Goal: Information Seeking & Learning: Learn about a topic

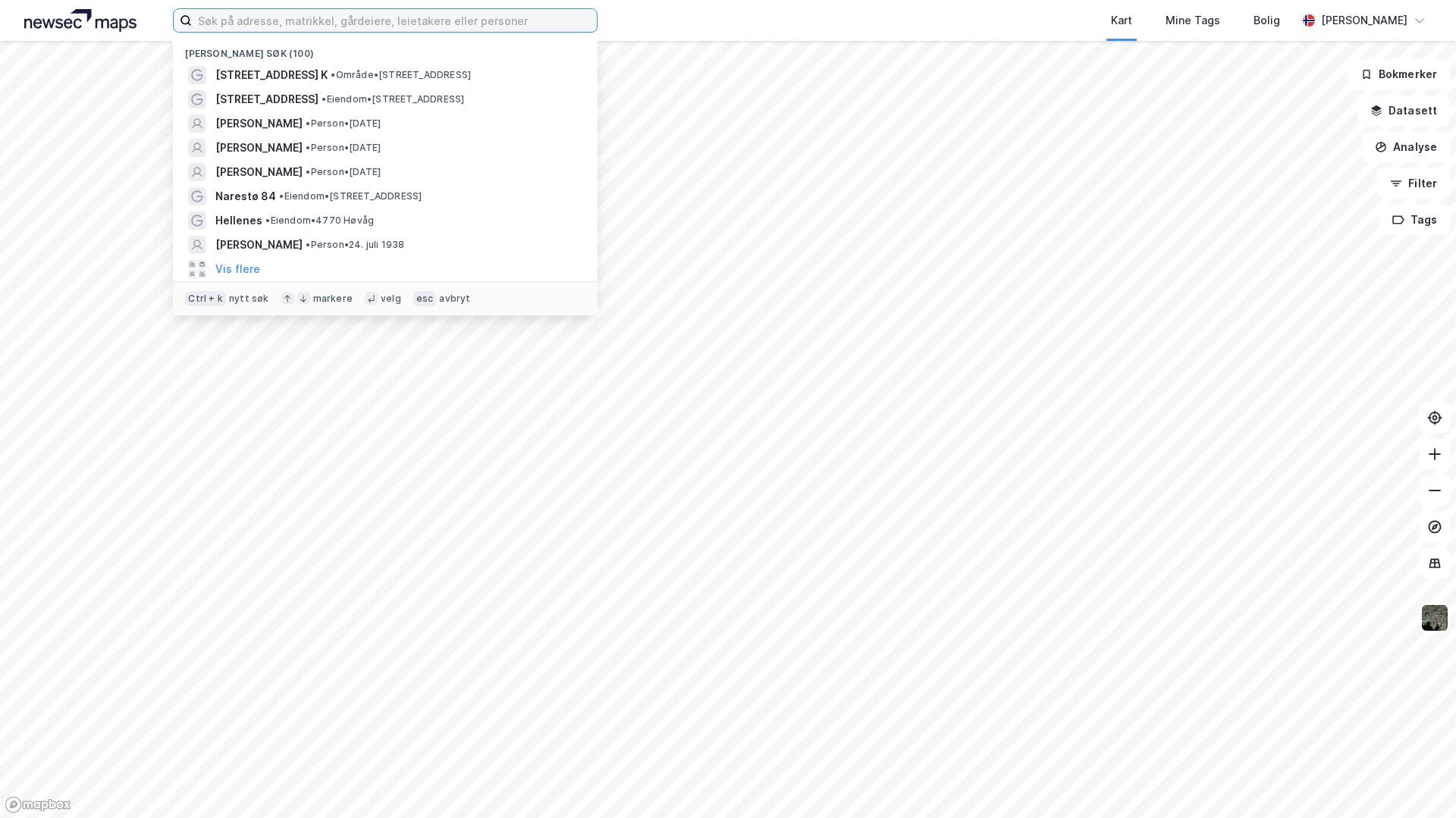
click at [225, 25] on input at bounding box center [394, 20] width 405 height 23
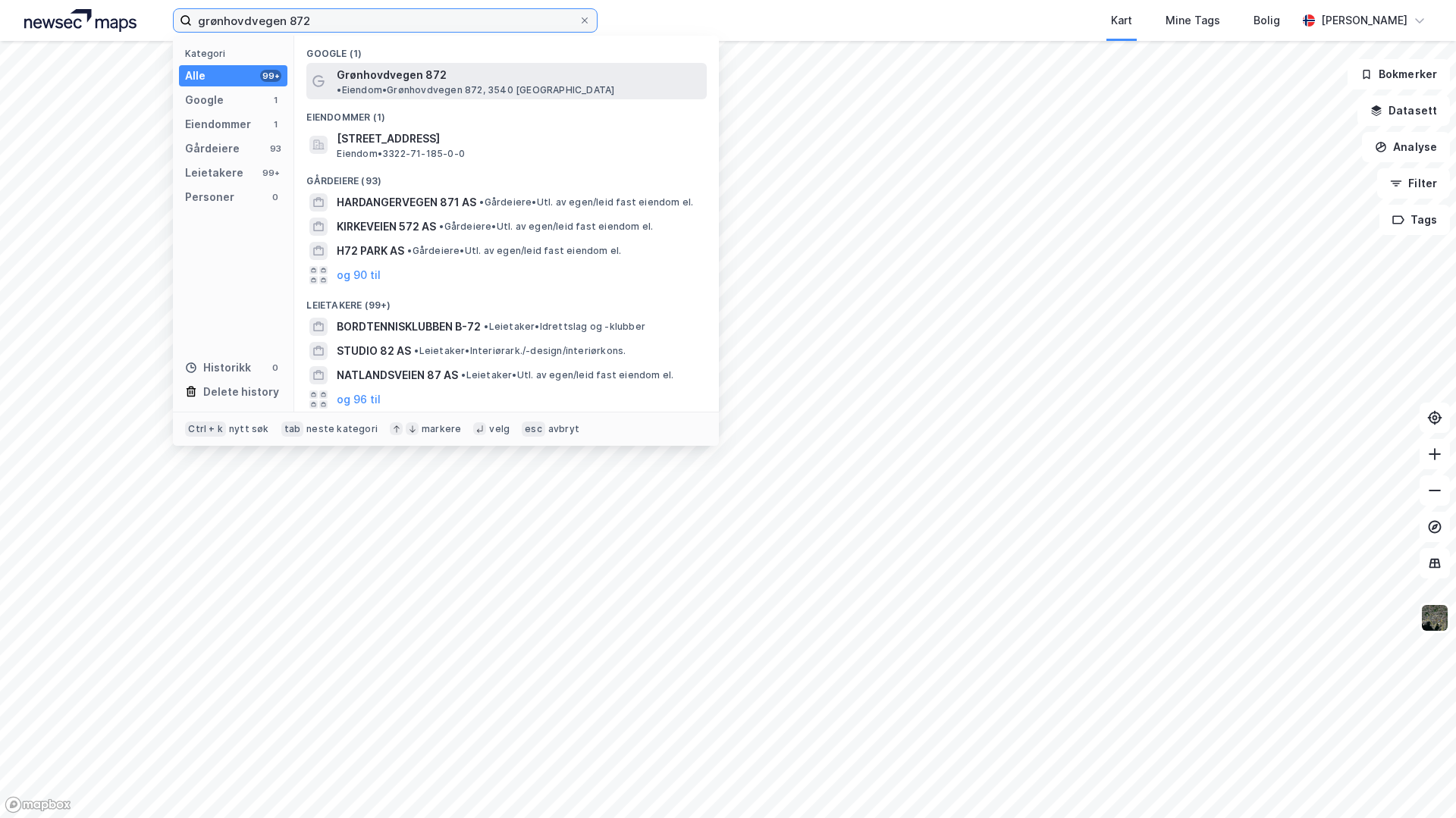
type input "grønhovdvegen 872"
click at [431, 72] on span "Grønhovdvegen 872" at bounding box center [392, 75] width 110 height 18
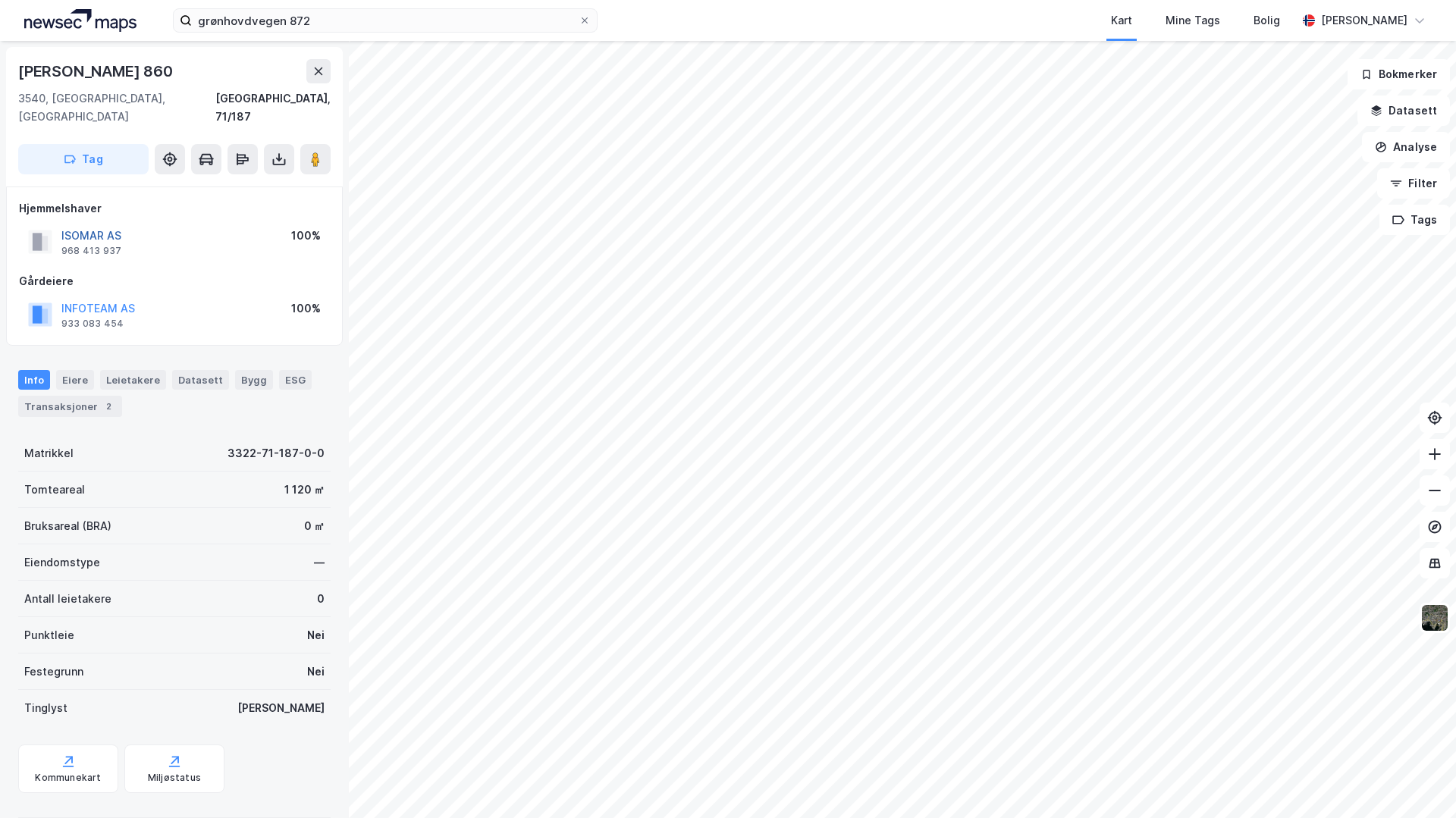
click at [0, 0] on button "ISOMAR AS" at bounding box center [0, 0] width 0 height 0
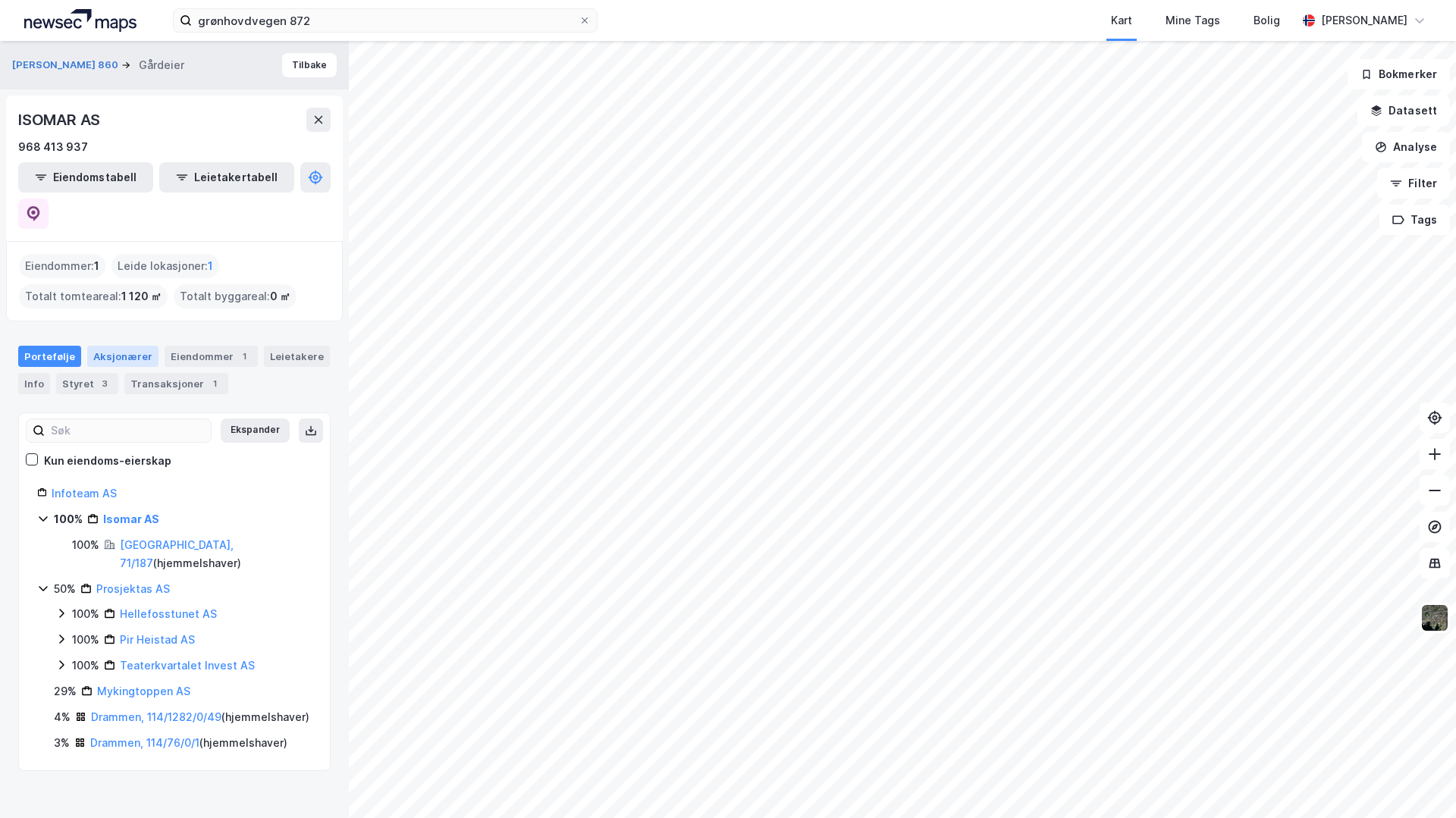
click at [111, 346] on div "Aksjonærer" at bounding box center [123, 356] width 72 height 22
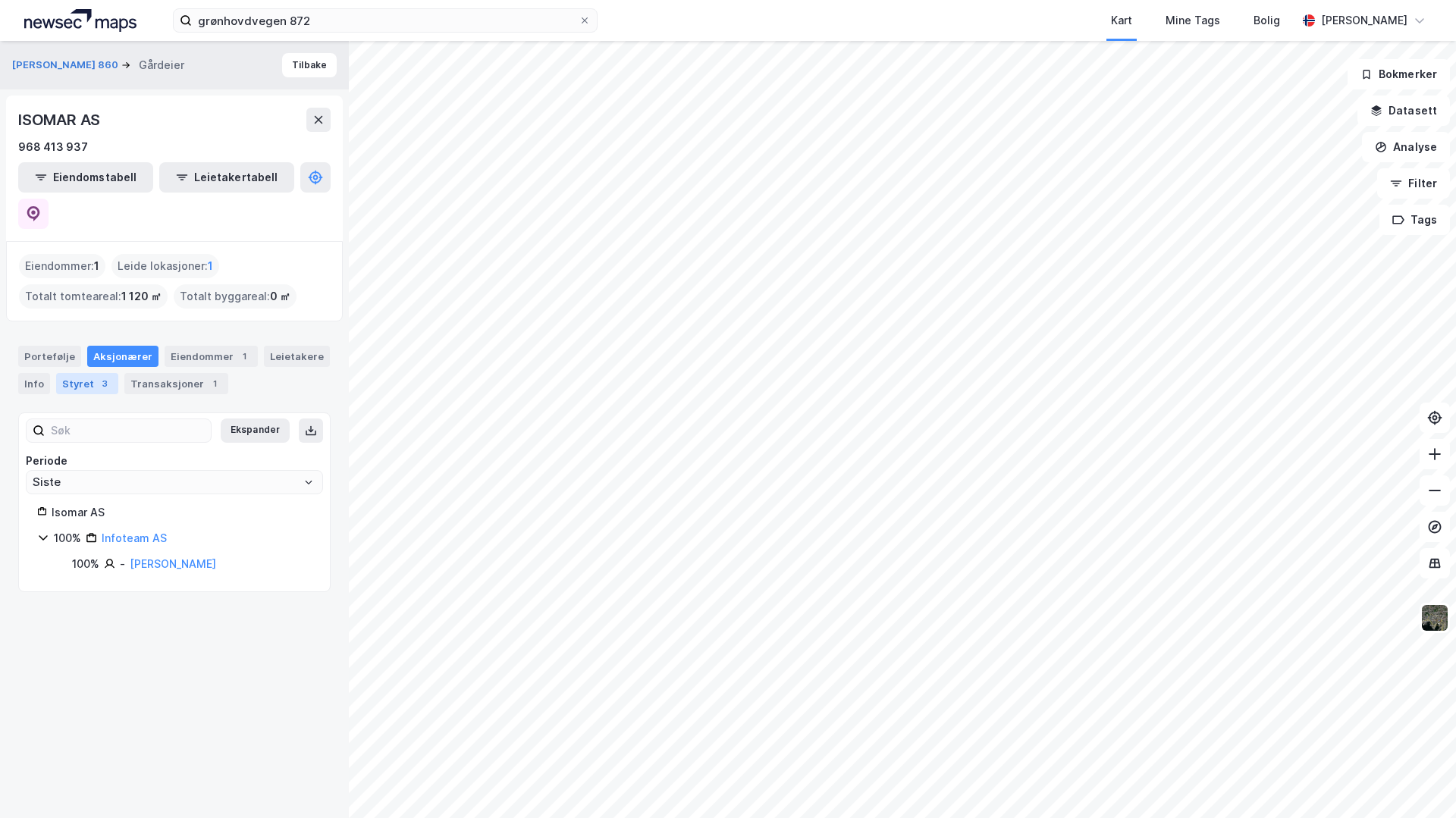
click at [72, 373] on div "Styret 3" at bounding box center [87, 383] width 62 height 22
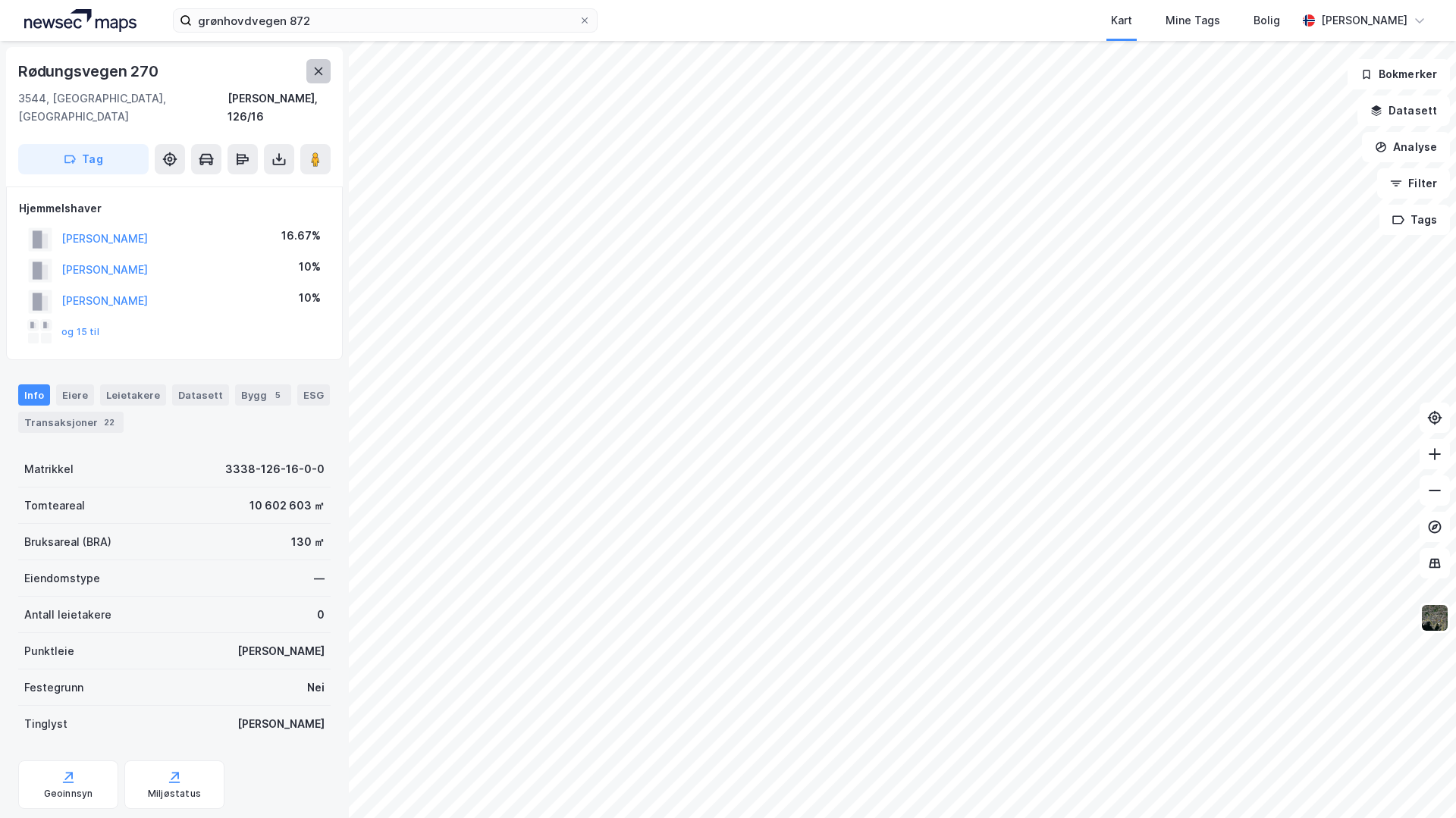
click at [324, 76] on button at bounding box center [319, 71] width 24 height 24
